Goal: Book appointment/travel/reservation

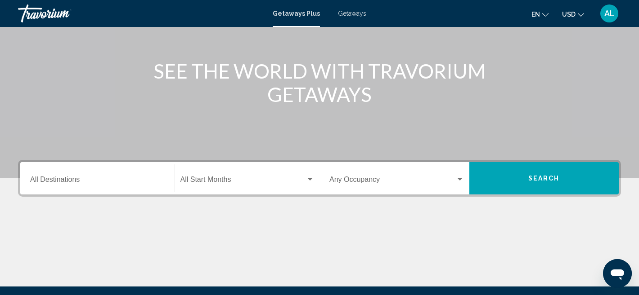
scroll to position [95, 0]
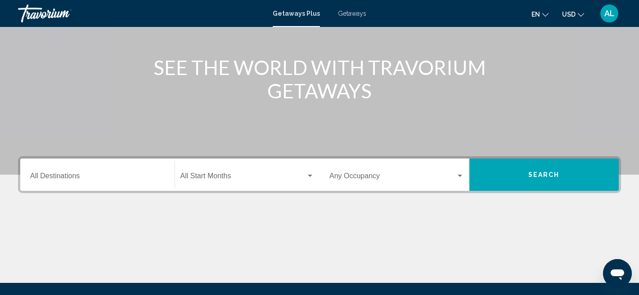
click at [46, 175] on input "Destination All Destinations" at bounding box center [97, 178] width 134 height 8
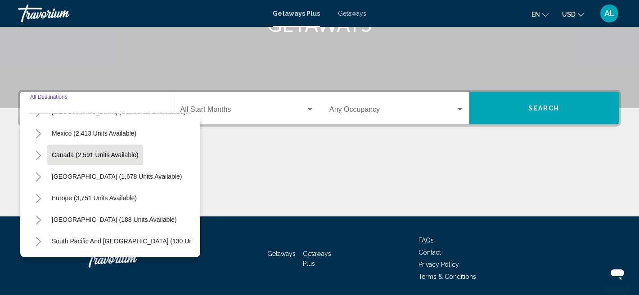
scroll to position [0, 0]
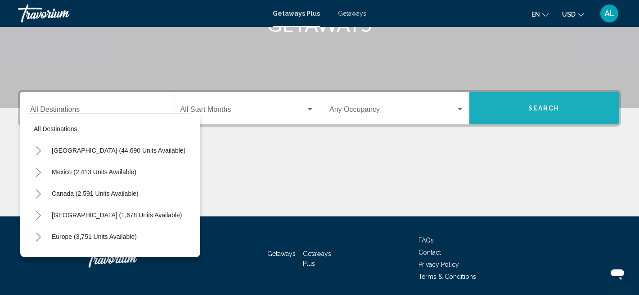
click at [527, 108] on button "Search" at bounding box center [544, 108] width 150 height 32
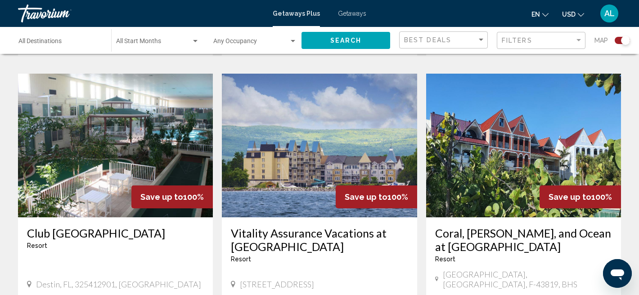
scroll to position [615, 0]
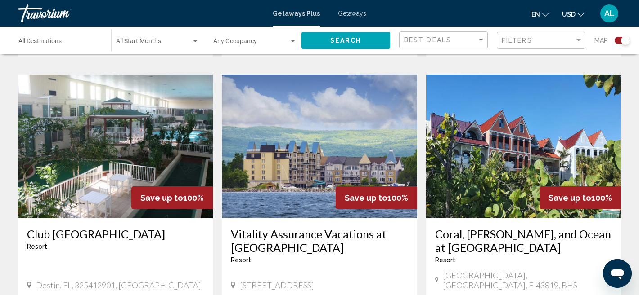
click at [75, 179] on img "Main content" at bounding box center [115, 147] width 195 height 144
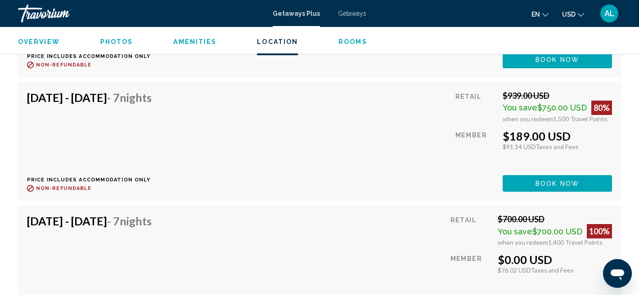
scroll to position [1955, 0]
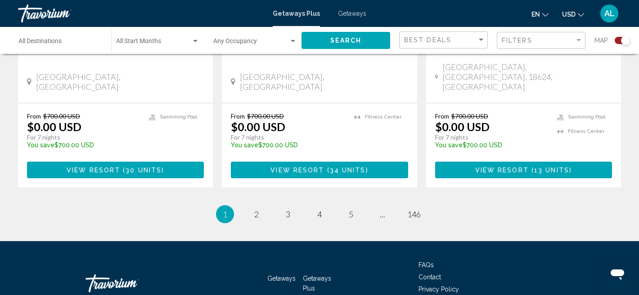
scroll to position [1475, 0]
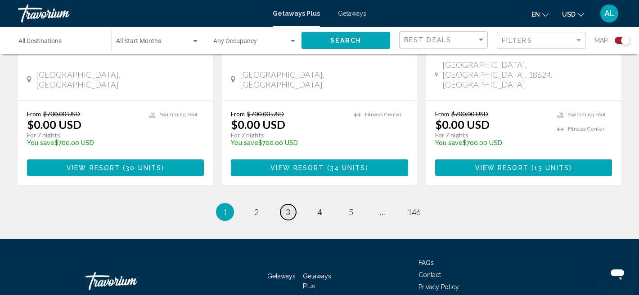
click at [287, 207] on span "3" at bounding box center [288, 212] width 4 height 10
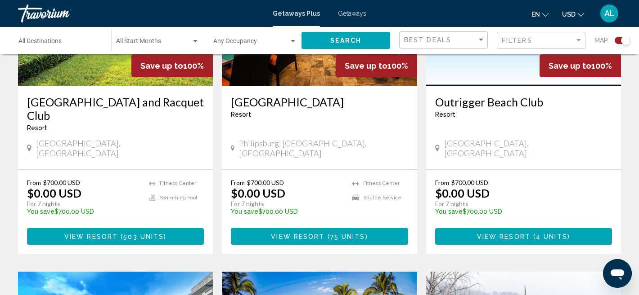
scroll to position [433, 0]
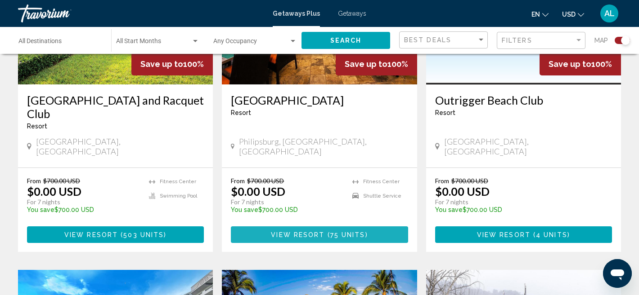
click at [300, 232] on span "View Resort" at bounding box center [298, 235] width 54 height 7
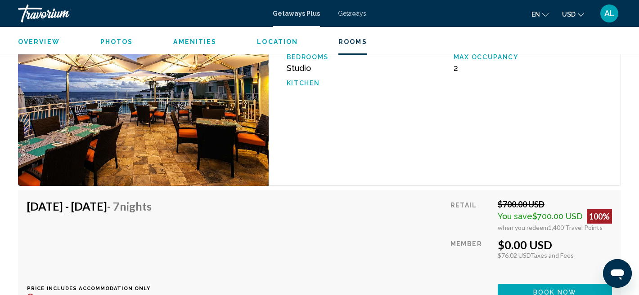
scroll to position [1527, 0]
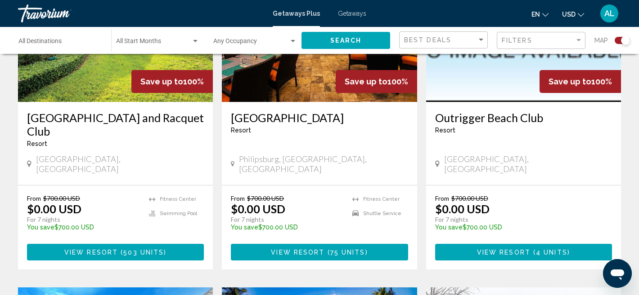
scroll to position [433, 0]
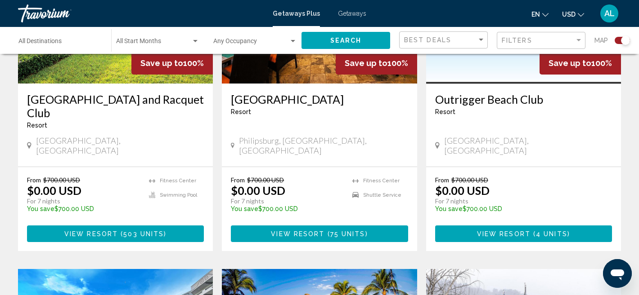
click at [289, 231] on span "View Resort" at bounding box center [298, 234] width 54 height 7
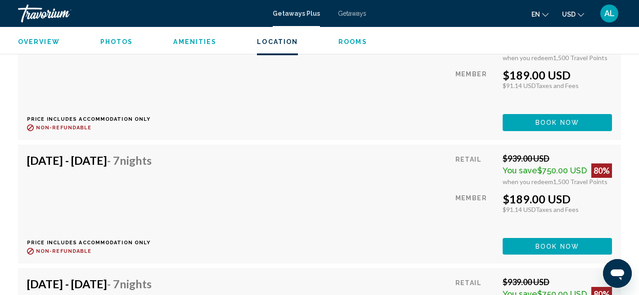
scroll to position [2408, 0]
